Goal: Check status: Check status

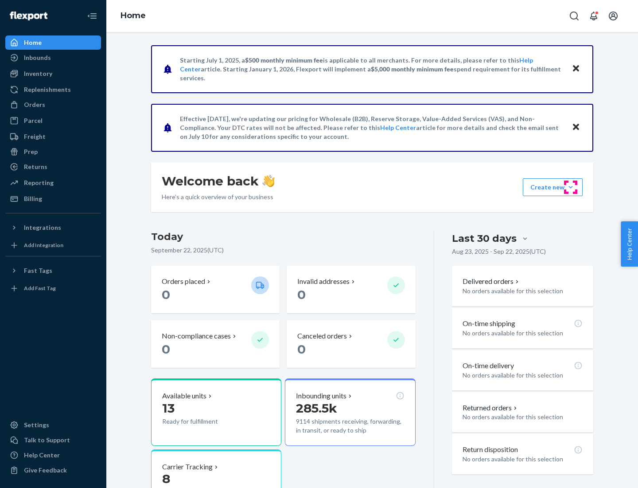
click at [571, 187] on button "Create new Create new inbound Create new order Create new product" at bounding box center [553, 187] width 60 height 18
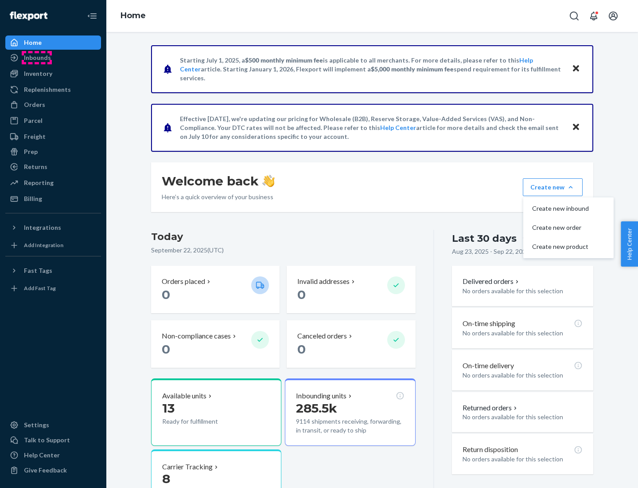
click at [37, 58] on div "Inbounds" at bounding box center [37, 57] width 27 height 9
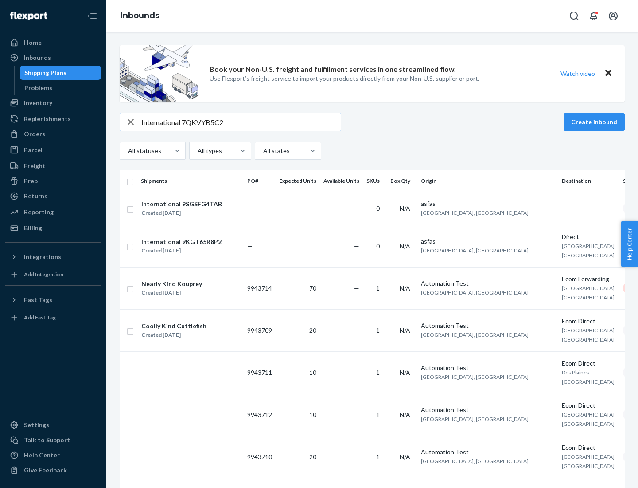
type input "International 7QKVYB5C29"
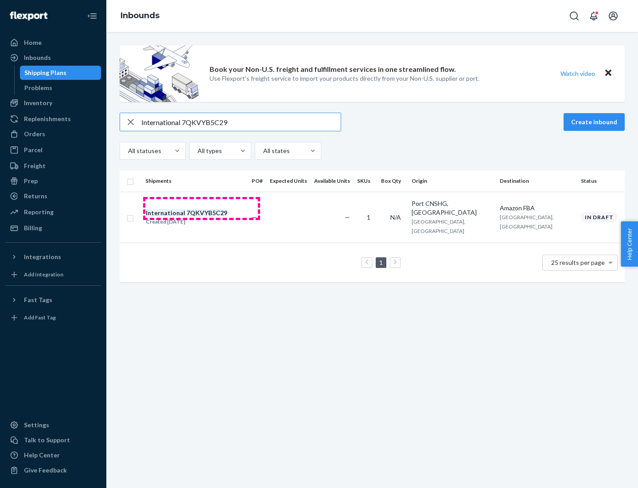
click at [202, 217] on div "Created [DATE]" at bounding box center [187, 221] width 82 height 9
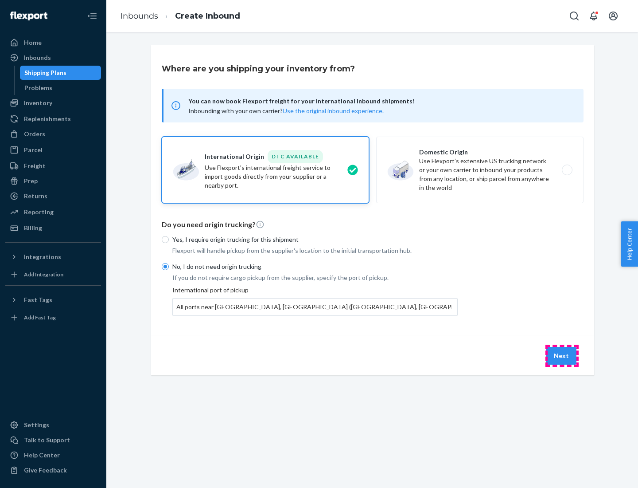
click at [562, 355] on button "Next" at bounding box center [562, 356] width 30 height 18
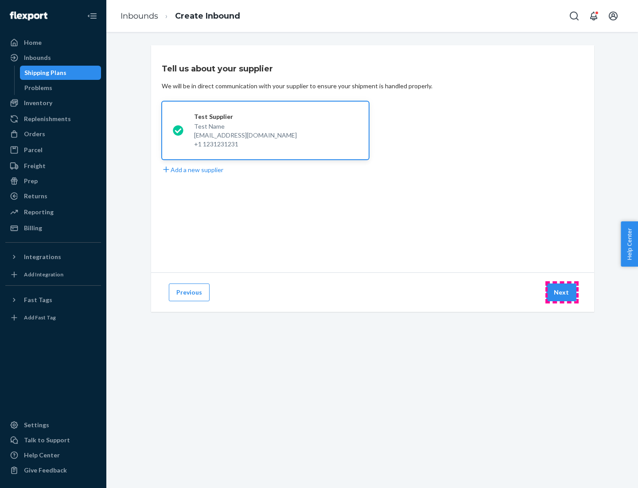
click at [562, 292] on button "Next" at bounding box center [562, 292] width 30 height 18
